Goal: Information Seeking & Learning: Learn about a topic

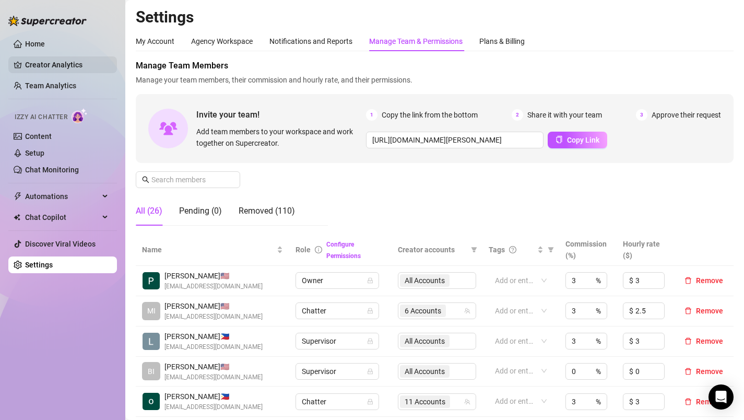
click at [48, 64] on link "Creator Analytics" at bounding box center [67, 64] width 84 height 17
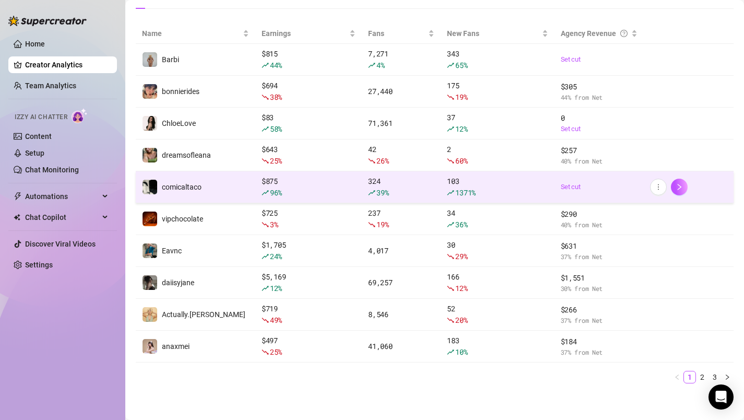
scroll to position [128, 0]
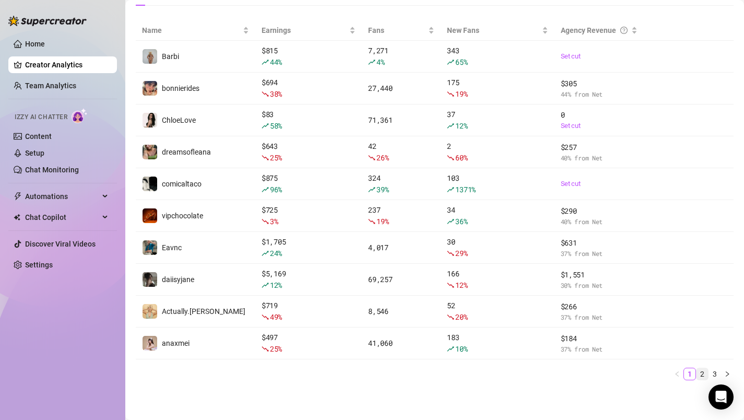
click at [701, 374] on link "2" at bounding box center [702, 373] width 11 height 11
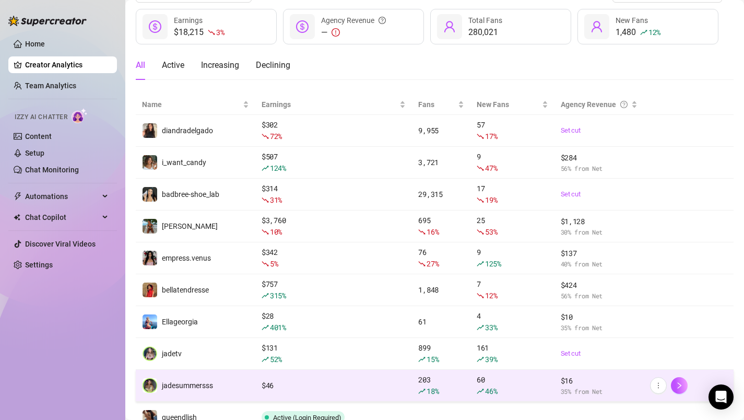
scroll to position [128, 0]
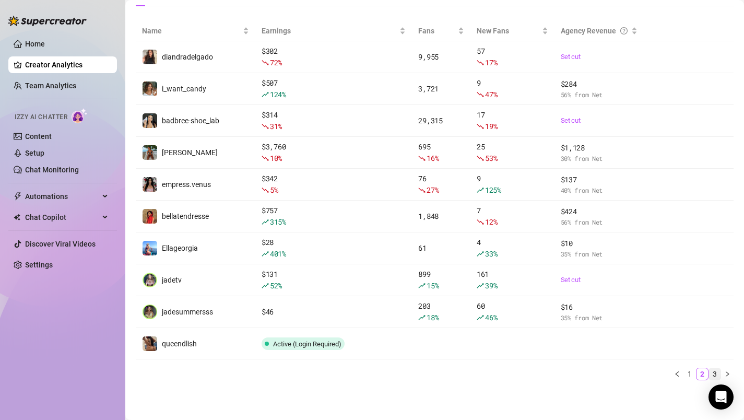
click at [715, 377] on link "3" at bounding box center [714, 373] width 11 height 11
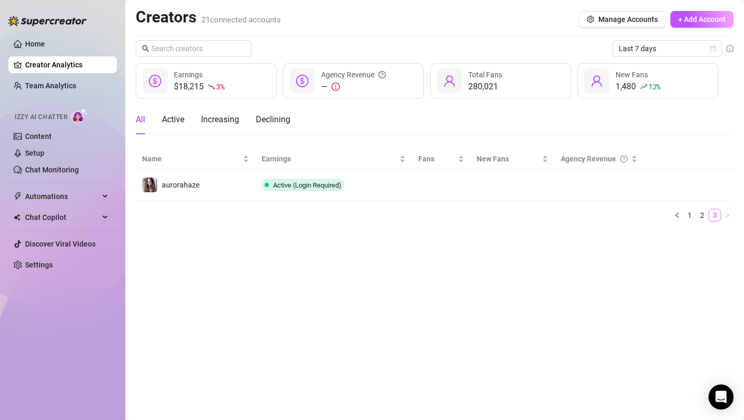
scroll to position [0, 0]
click at [688, 213] on link "1" at bounding box center [689, 214] width 11 height 11
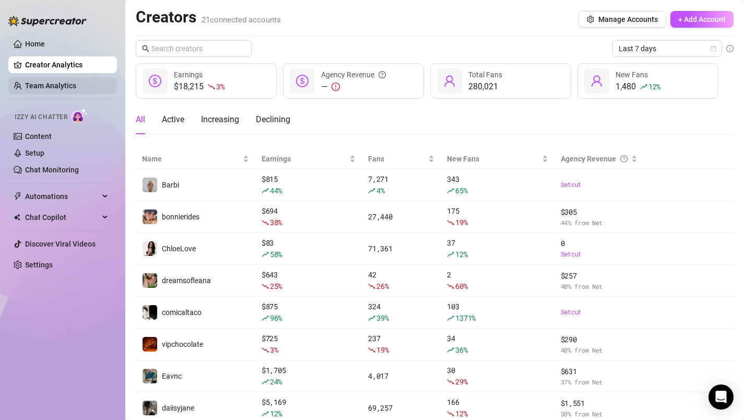
click at [64, 86] on link "Team Analytics" at bounding box center [50, 85] width 51 height 8
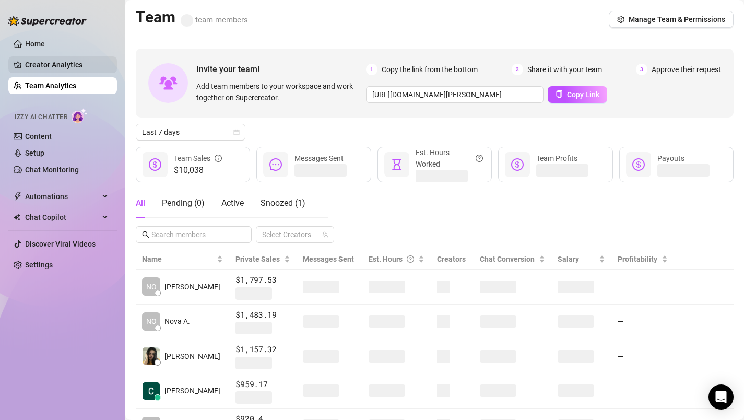
click at [80, 68] on link "Creator Analytics" at bounding box center [67, 64] width 84 height 17
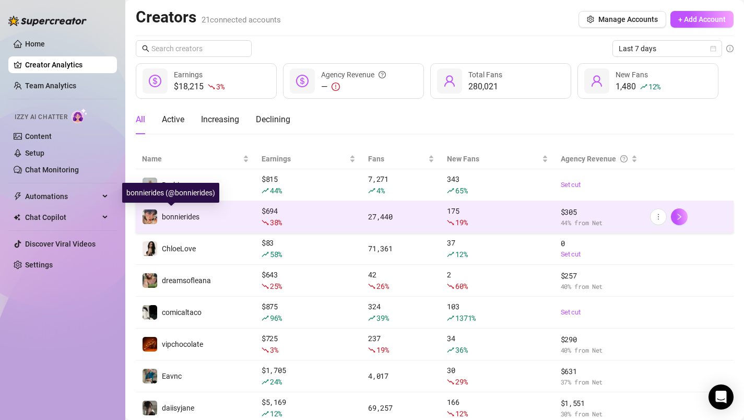
click at [175, 221] on div "bonnierides" at bounding box center [181, 216] width 38 height 11
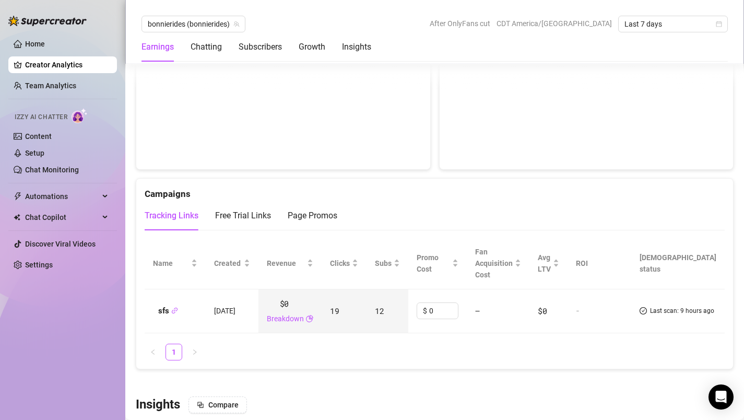
scroll to position [1195, 0]
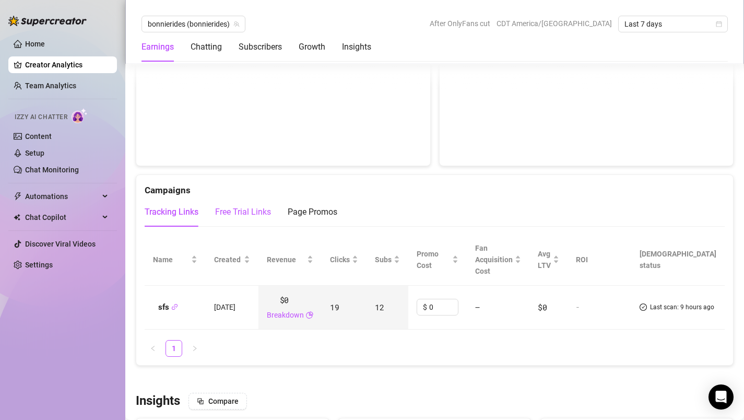
click at [242, 214] on div "Free Trial Links" at bounding box center [243, 212] width 56 height 13
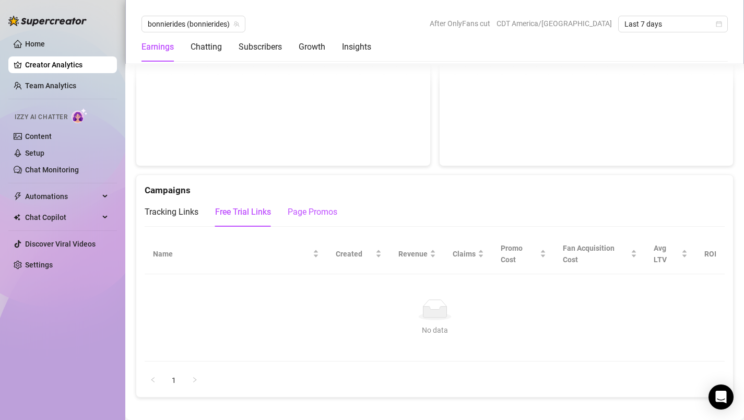
click at [300, 215] on div "Page Promos" at bounding box center [313, 212] width 50 height 13
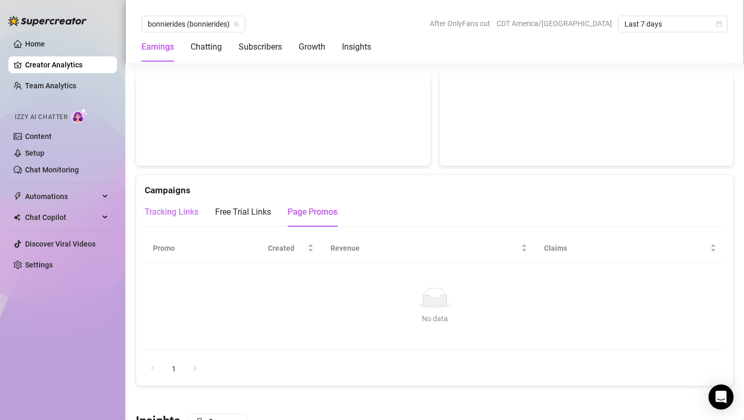
click at [176, 216] on div "Tracking Links" at bounding box center [172, 212] width 54 height 13
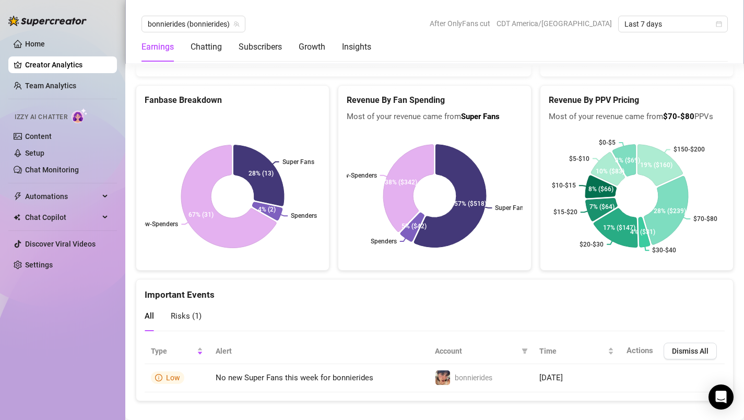
scroll to position [1993, 0]
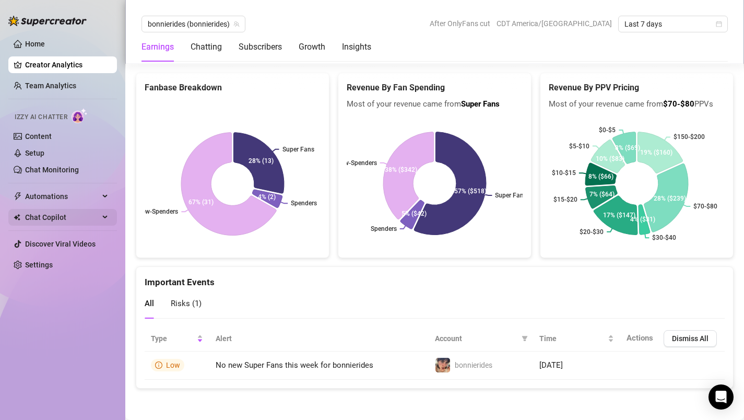
click at [81, 211] on span "Chat Copilot" at bounding box center [62, 217] width 74 height 17
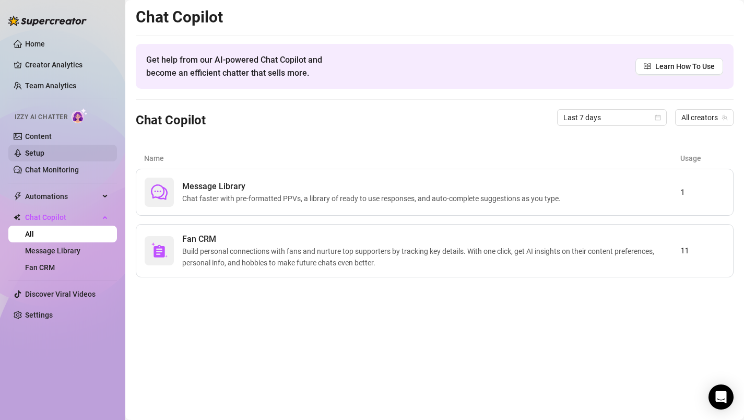
click at [44, 155] on link "Setup" at bounding box center [34, 153] width 19 height 8
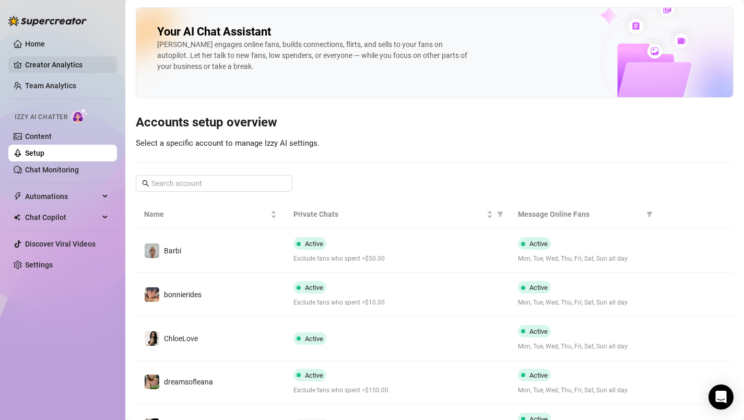
click at [48, 67] on link "Creator Analytics" at bounding box center [67, 64] width 84 height 17
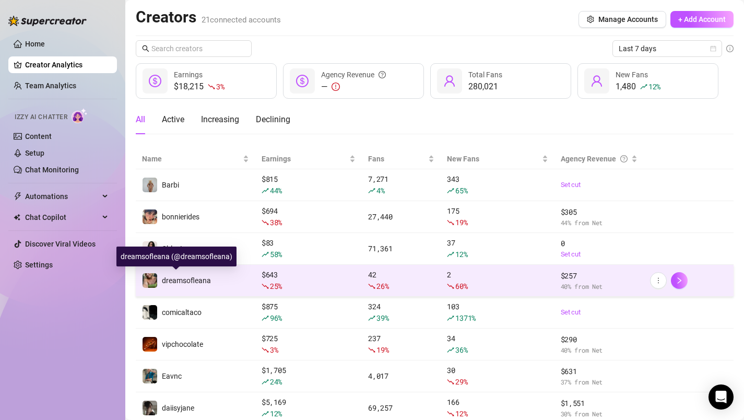
click at [186, 277] on span "dreamsofleana" at bounding box center [186, 280] width 49 height 8
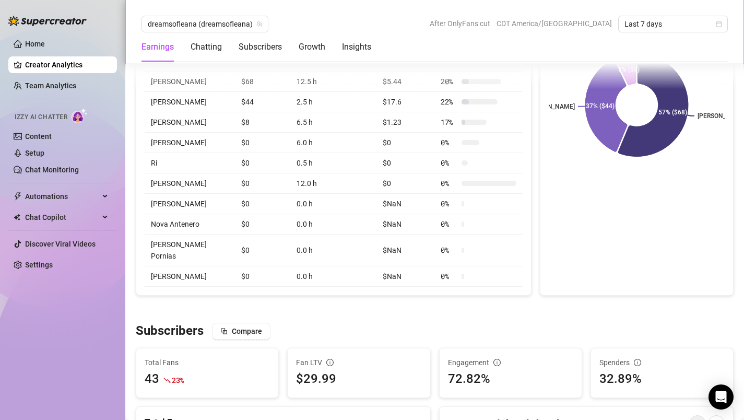
scroll to position [583, 0]
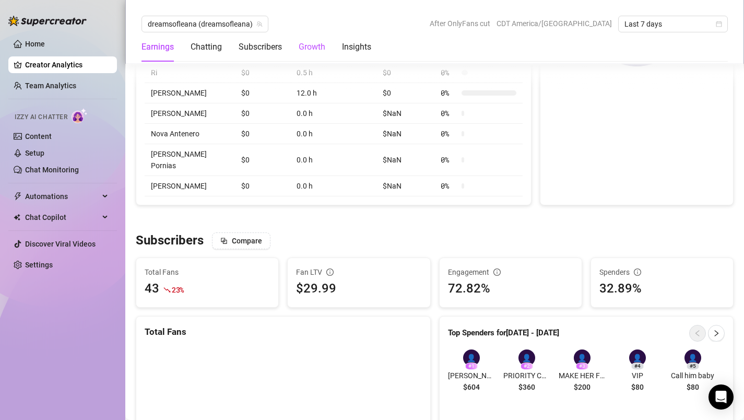
click at [308, 52] on div "Growth" at bounding box center [312, 47] width 27 height 13
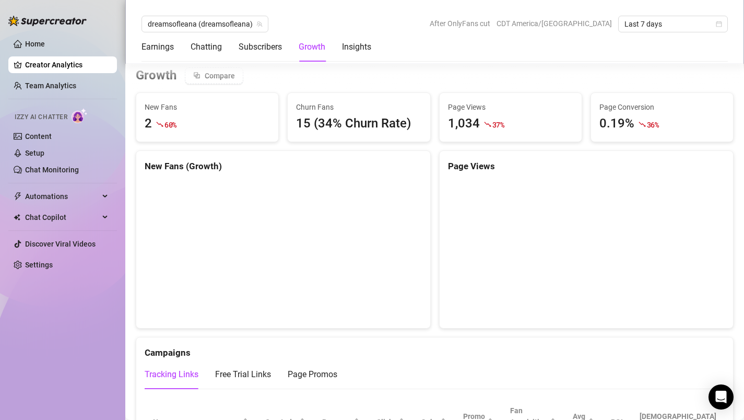
scroll to position [1004, 0]
click at [350, 46] on div "Insights" at bounding box center [356, 47] width 29 height 13
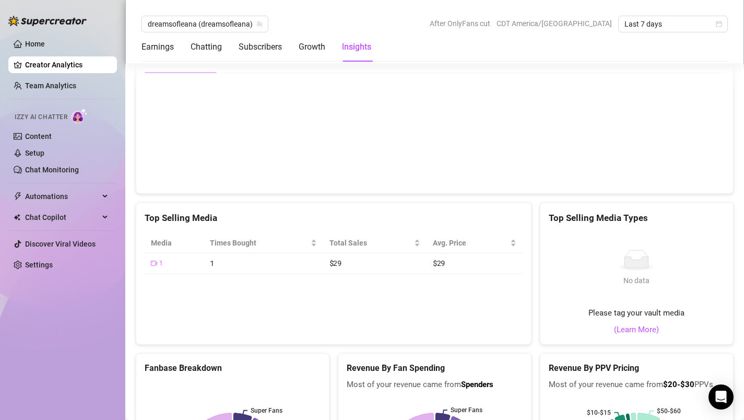
scroll to position [1641, 0]
